Goal: Information Seeking & Learning: Understand process/instructions

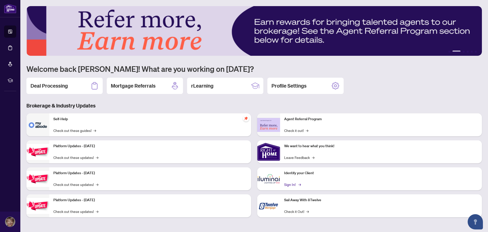
click at [291, 183] on link "Sign In! →" at bounding box center [292, 184] width 16 height 6
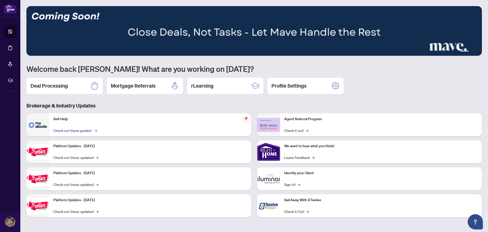
click at [78, 129] on link "Check out these guides! →" at bounding box center [74, 130] width 43 height 6
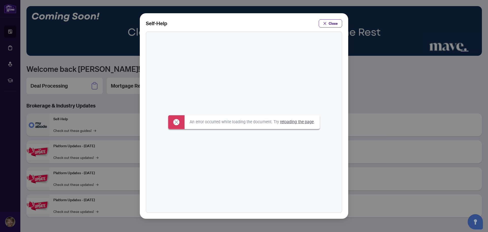
click at [300, 119] on link "reloading the page" at bounding box center [297, 121] width 34 height 5
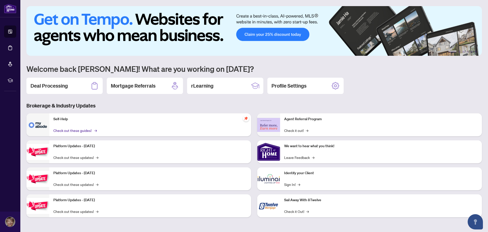
click at [79, 130] on link "Check out these guides! →" at bounding box center [74, 130] width 43 height 6
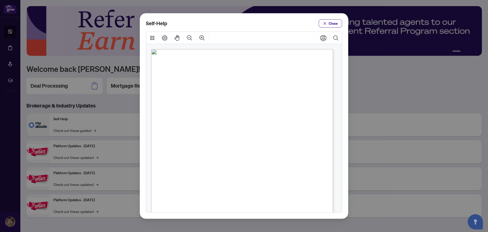
click at [242, 112] on span "PDF" at bounding box center [242, 111] width 7 height 5
